Goal: Use online tool/utility: Utilize a website feature to perform a specific function

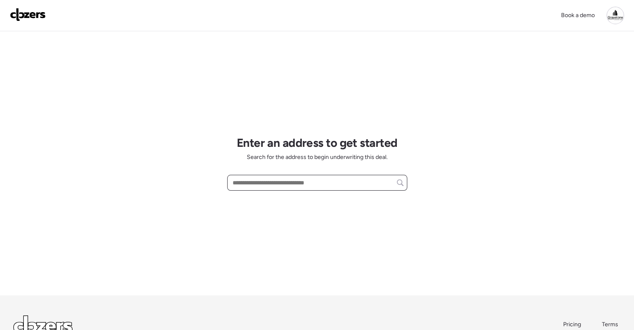
click at [245, 181] on input "text" at bounding box center [317, 183] width 173 height 12
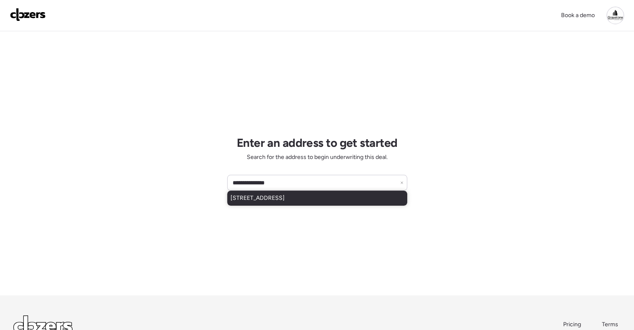
click at [285, 201] on span "[STREET_ADDRESS]" at bounding box center [257, 198] width 54 height 8
type input "**********"
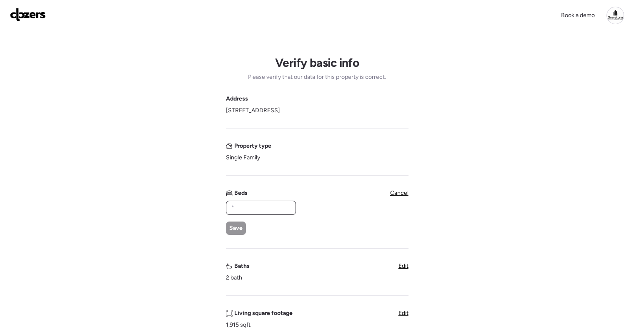
click at [263, 205] on input "text" at bounding box center [261, 208] width 63 height 12
type input "*"
click at [242, 225] on div "Save" at bounding box center [236, 227] width 20 height 13
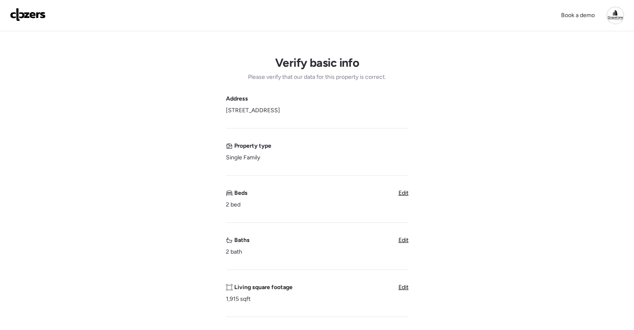
click at [403, 286] on span "Edit" at bounding box center [403, 286] width 10 height 7
drag, startPoint x: 208, startPoint y: 291, endPoint x: 201, endPoint y: 290, distance: 7.6
type input "***"
click at [231, 322] on span "Save" at bounding box center [235, 322] width 13 height 8
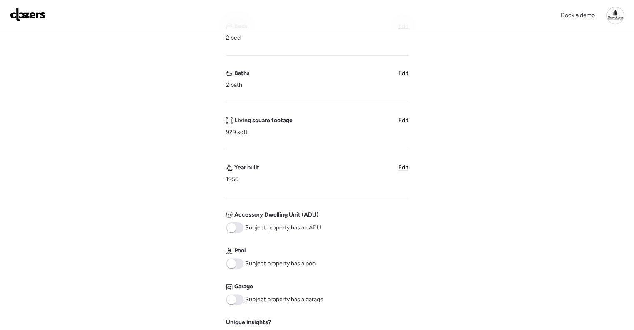
scroll to position [375, 0]
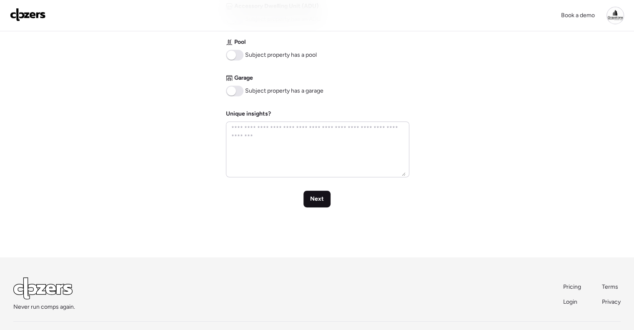
click at [311, 200] on span "Next" at bounding box center [317, 199] width 14 height 8
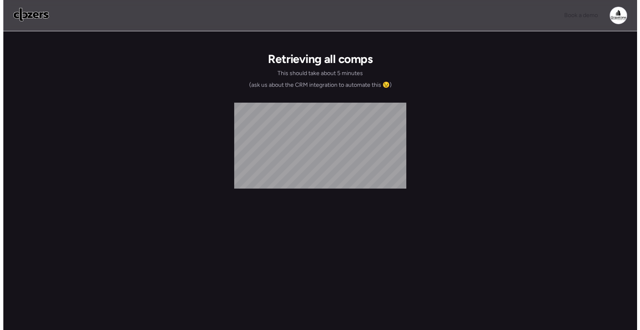
scroll to position [0, 0]
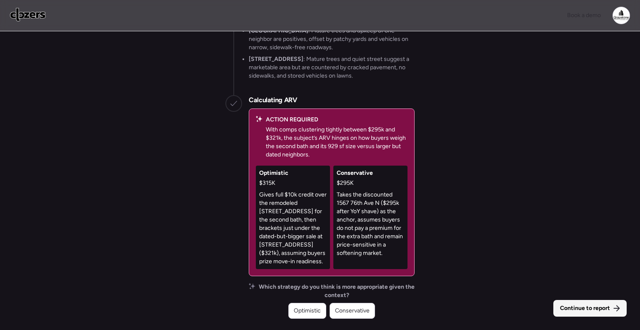
click at [581, 306] on span "Continue to report" at bounding box center [585, 308] width 50 height 8
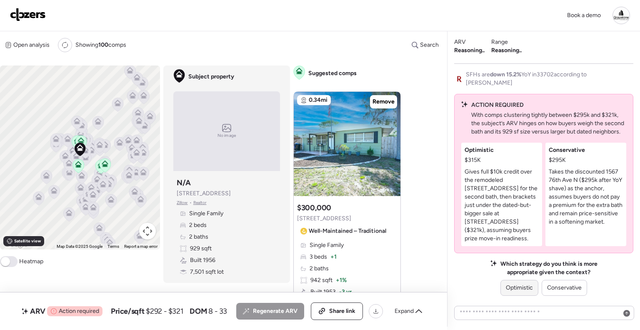
click at [524, 284] on span "Optimistic" at bounding box center [519, 287] width 27 height 8
